Goal: Task Accomplishment & Management: Use online tool/utility

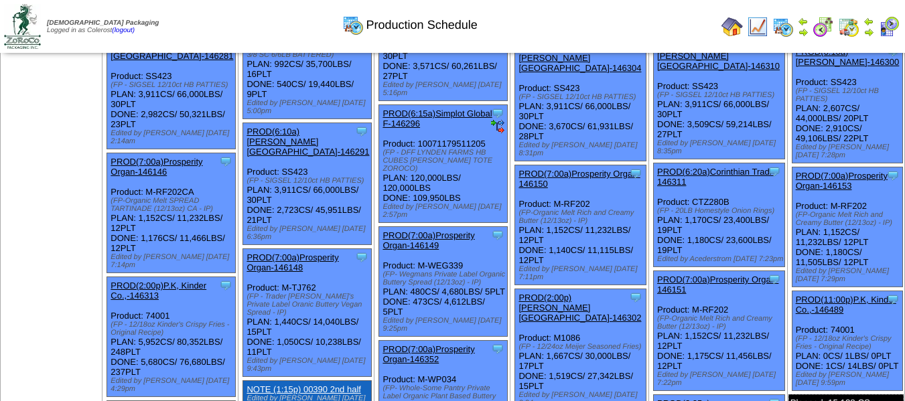
scroll to position [335, 0]
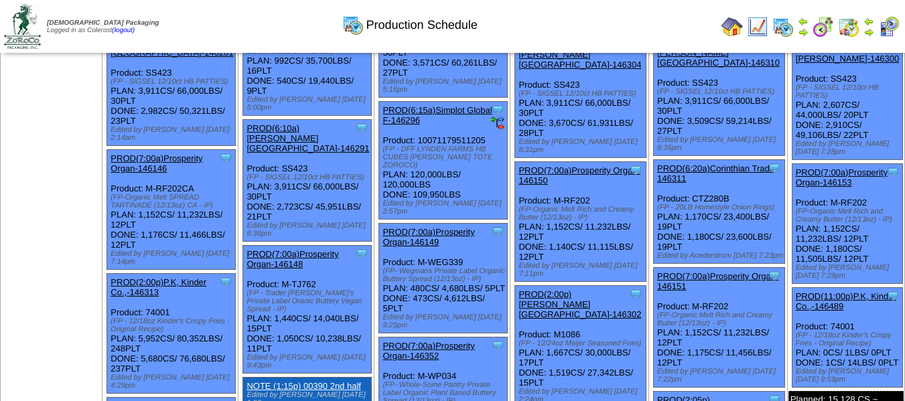
click at [827, 292] on link "PROD(11:00p)P.K, Kinder Co.,-146489" at bounding box center [846, 302] width 101 height 20
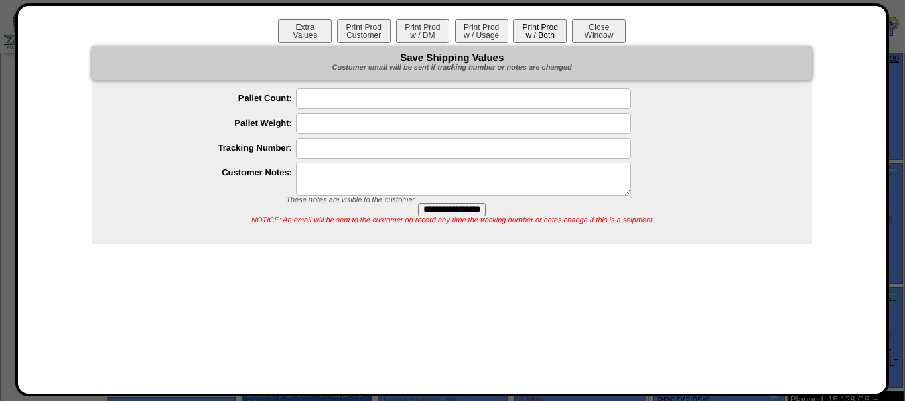
click at [529, 36] on button "Print Prod w / Both" at bounding box center [540, 30] width 54 height 23
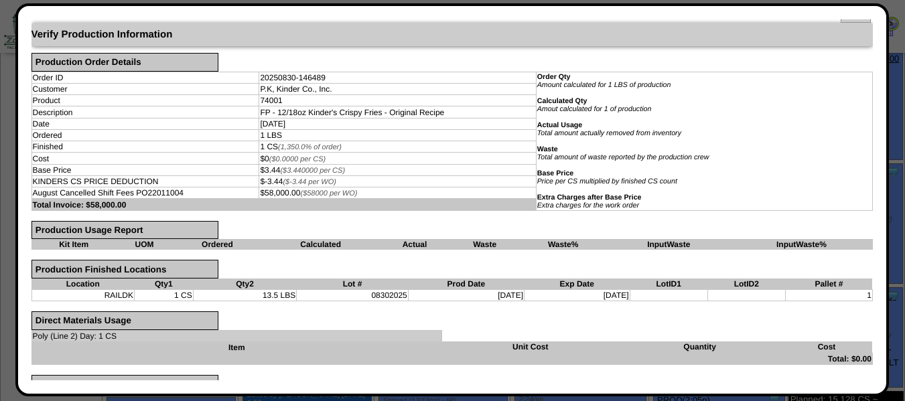
scroll to position [0, 0]
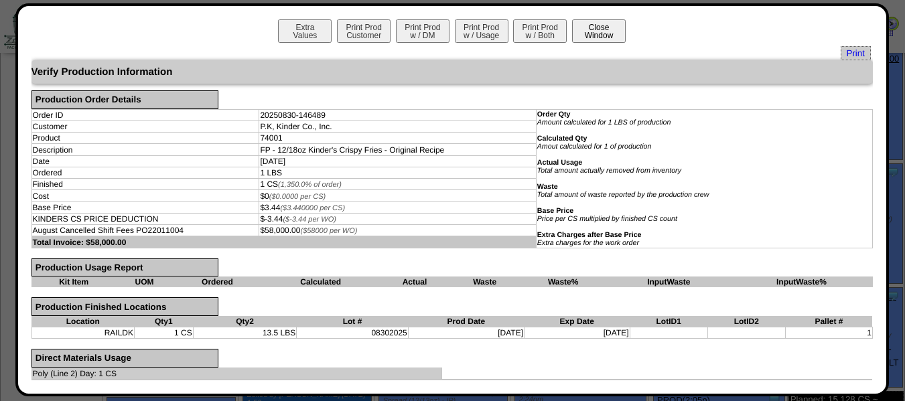
click at [596, 26] on button "Close Window" at bounding box center [599, 30] width 54 height 23
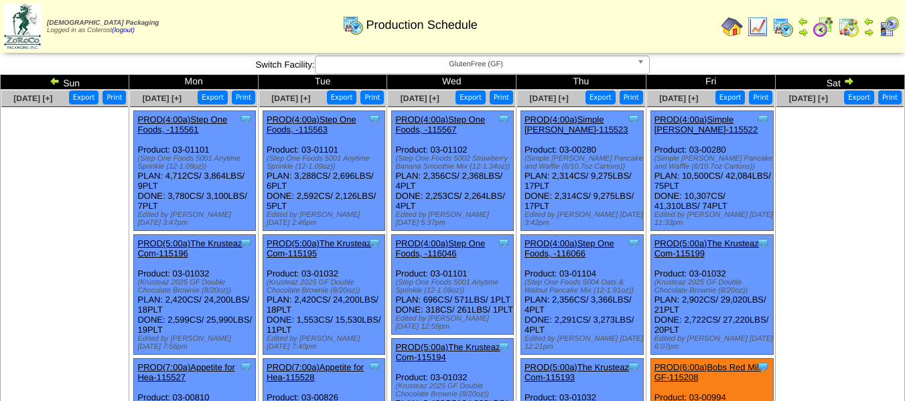
click at [468, 64] on span "GlutenFree (GF)" at bounding box center [476, 64] width 311 height 16
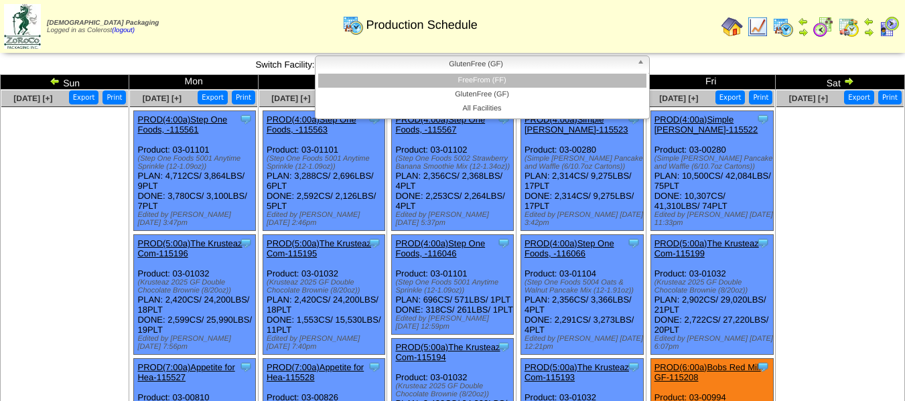
click at [466, 79] on li "FreeFrom (FF)" at bounding box center [482, 81] width 328 height 14
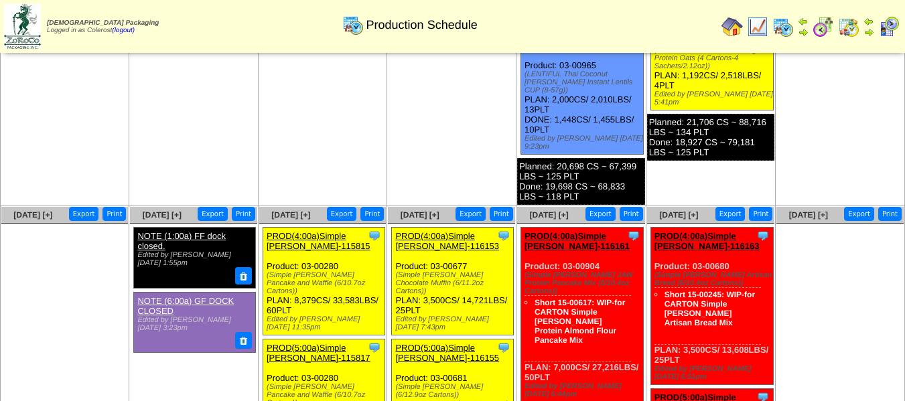
scroll to position [1072, 0]
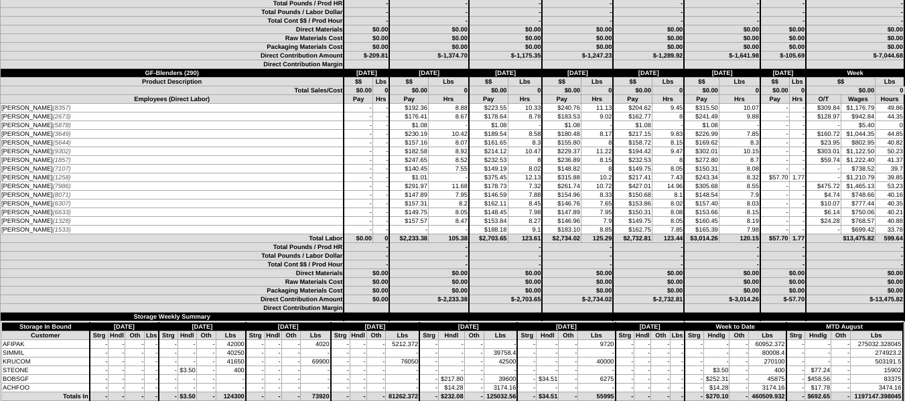
scroll to position [5295, 0]
